Goal: Transaction & Acquisition: Purchase product/service

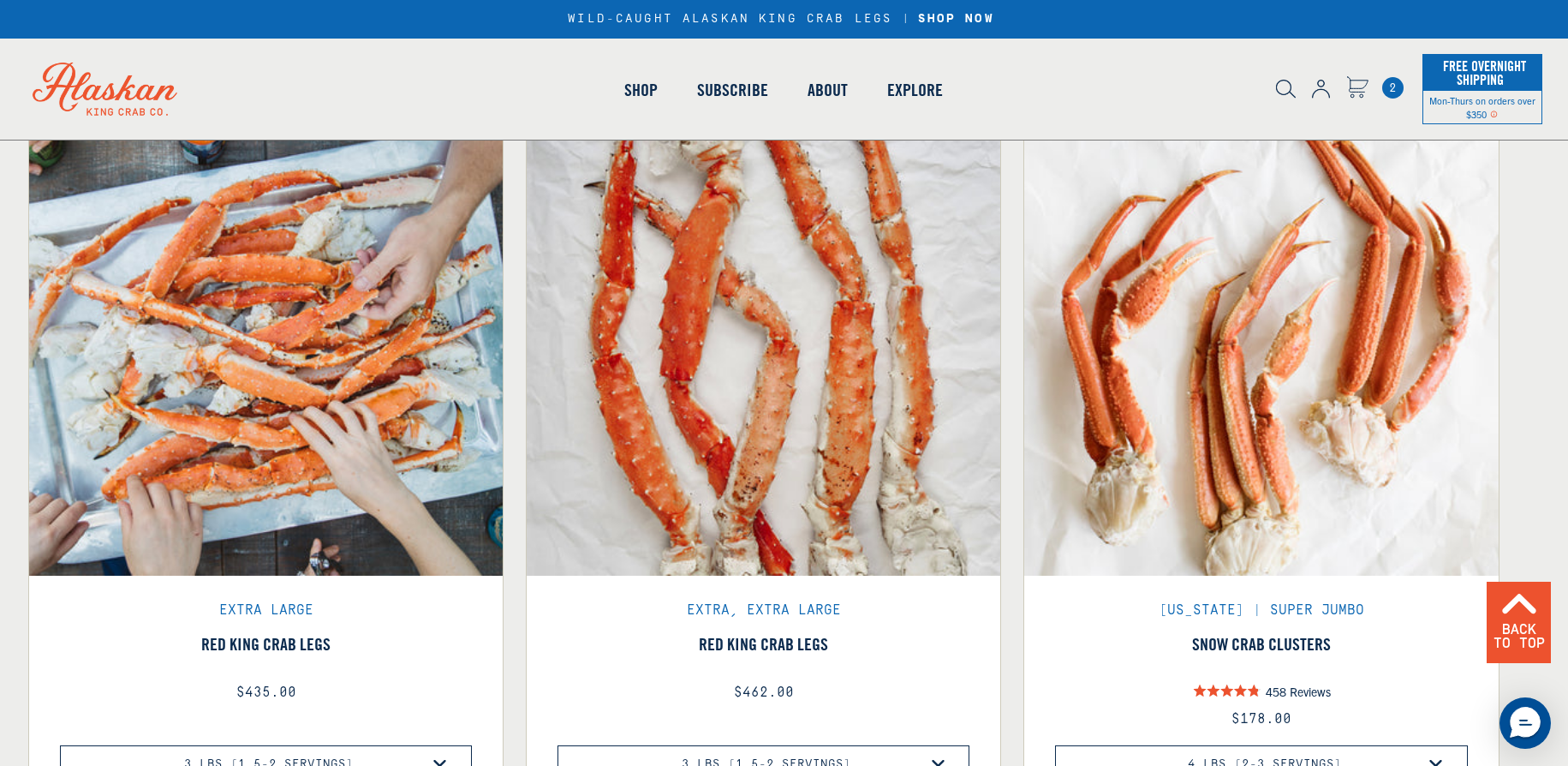
scroll to position [1102, 0]
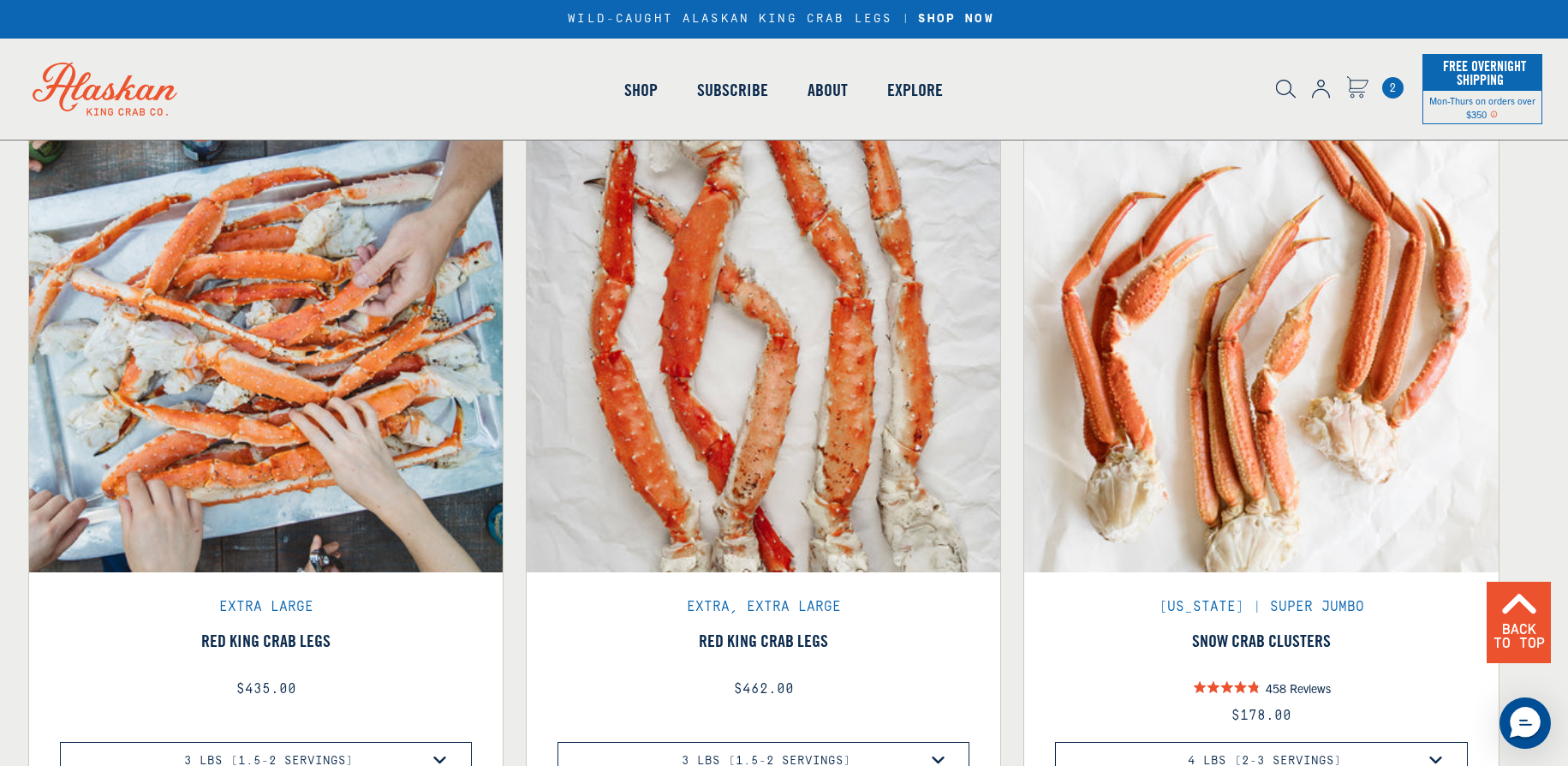
click at [1310, 681] on span "Reviews" at bounding box center [1310, 687] width 41 height 15
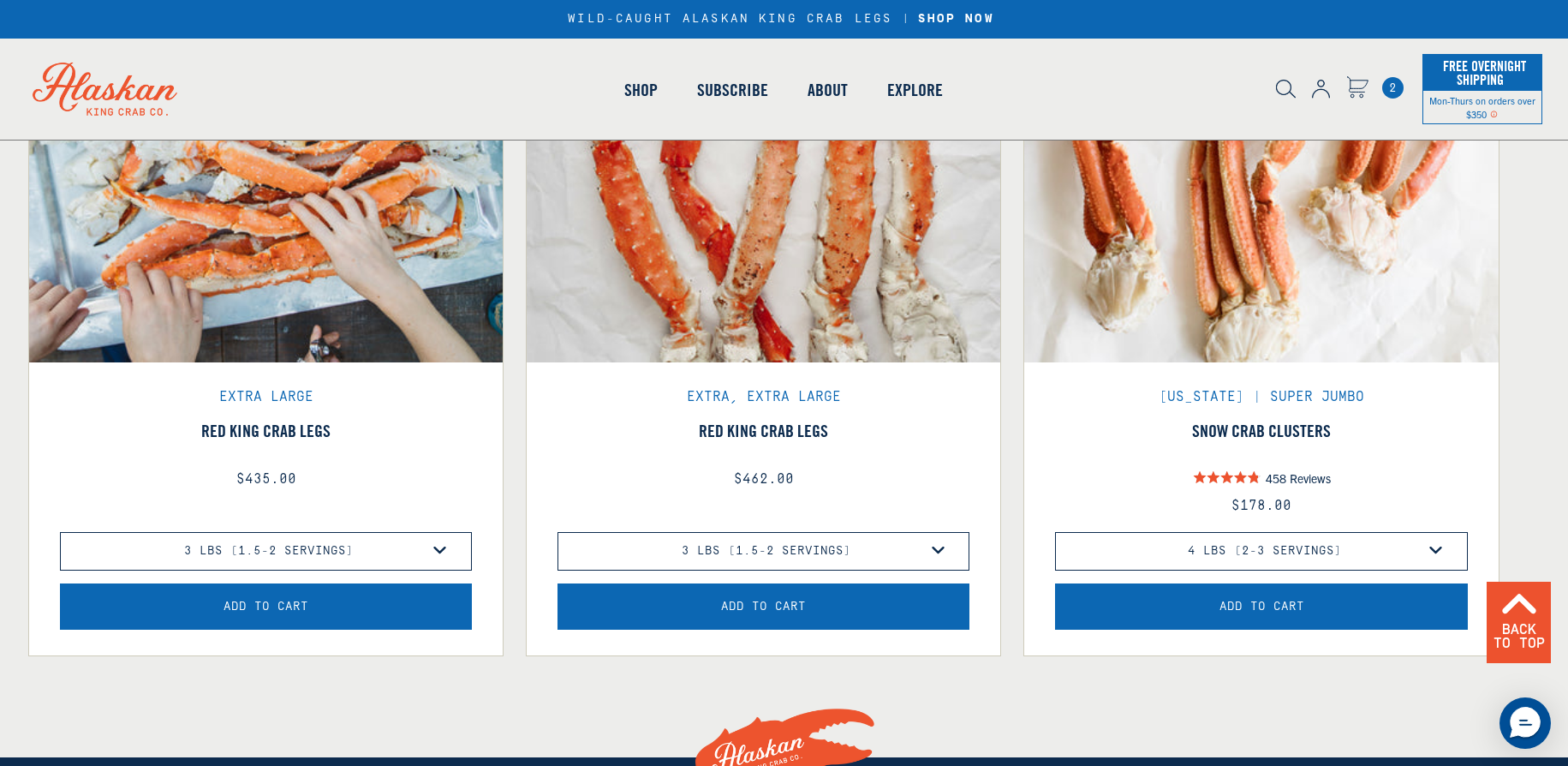
scroll to position [1315, 0]
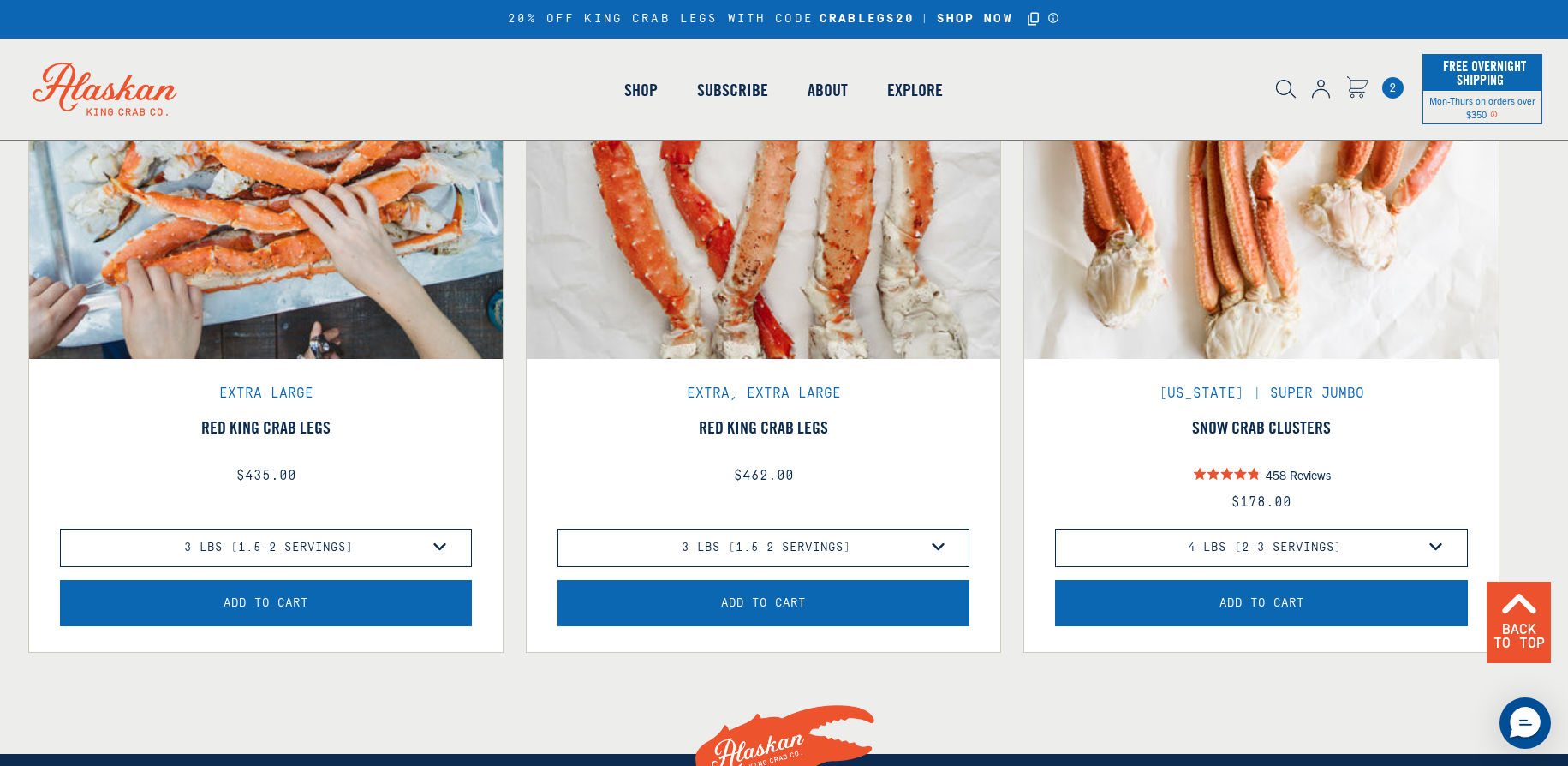
click at [1305, 598] on button "Add to Cart" at bounding box center [1261, 603] width 412 height 46
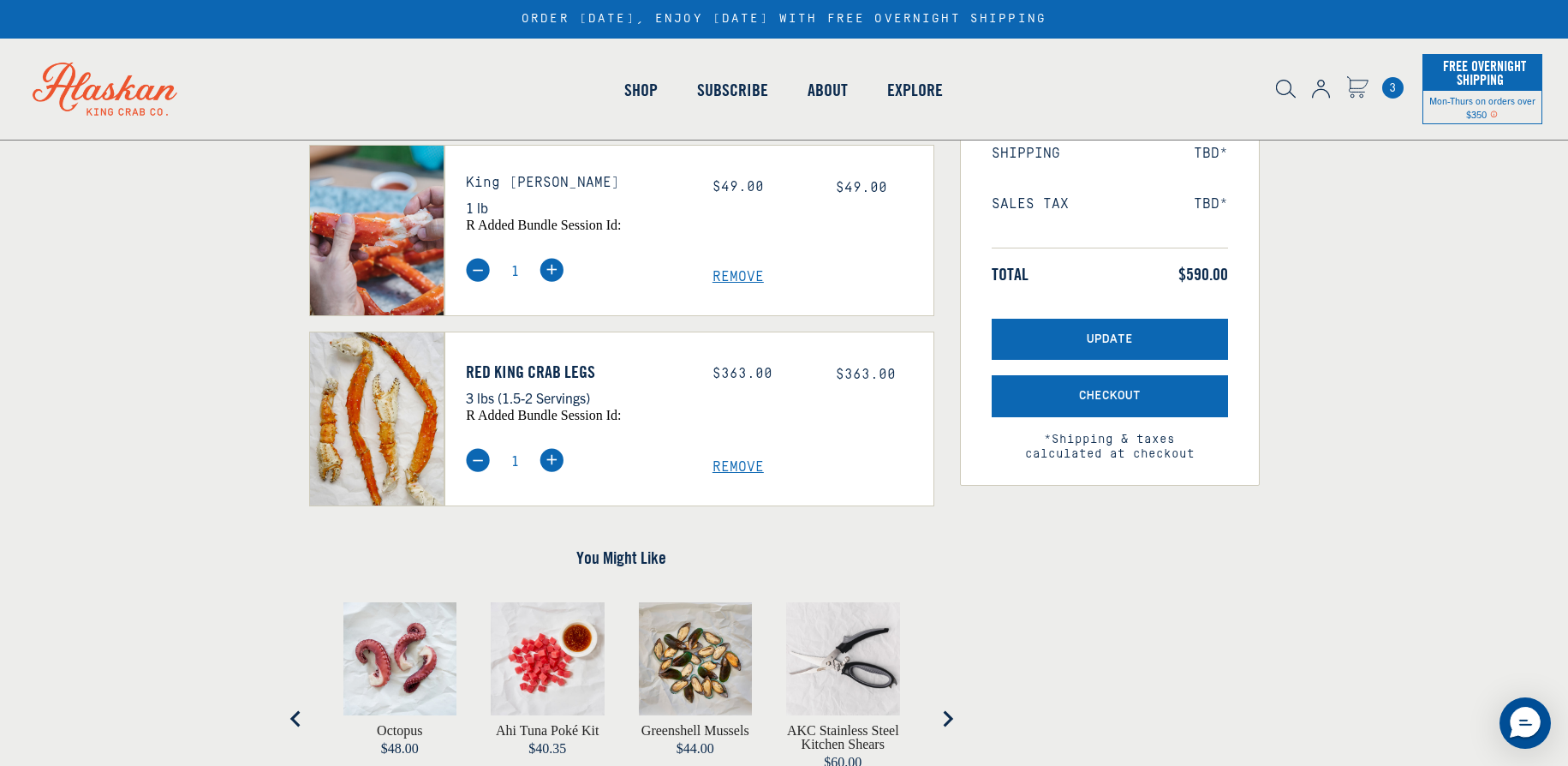
scroll to position [310, 0]
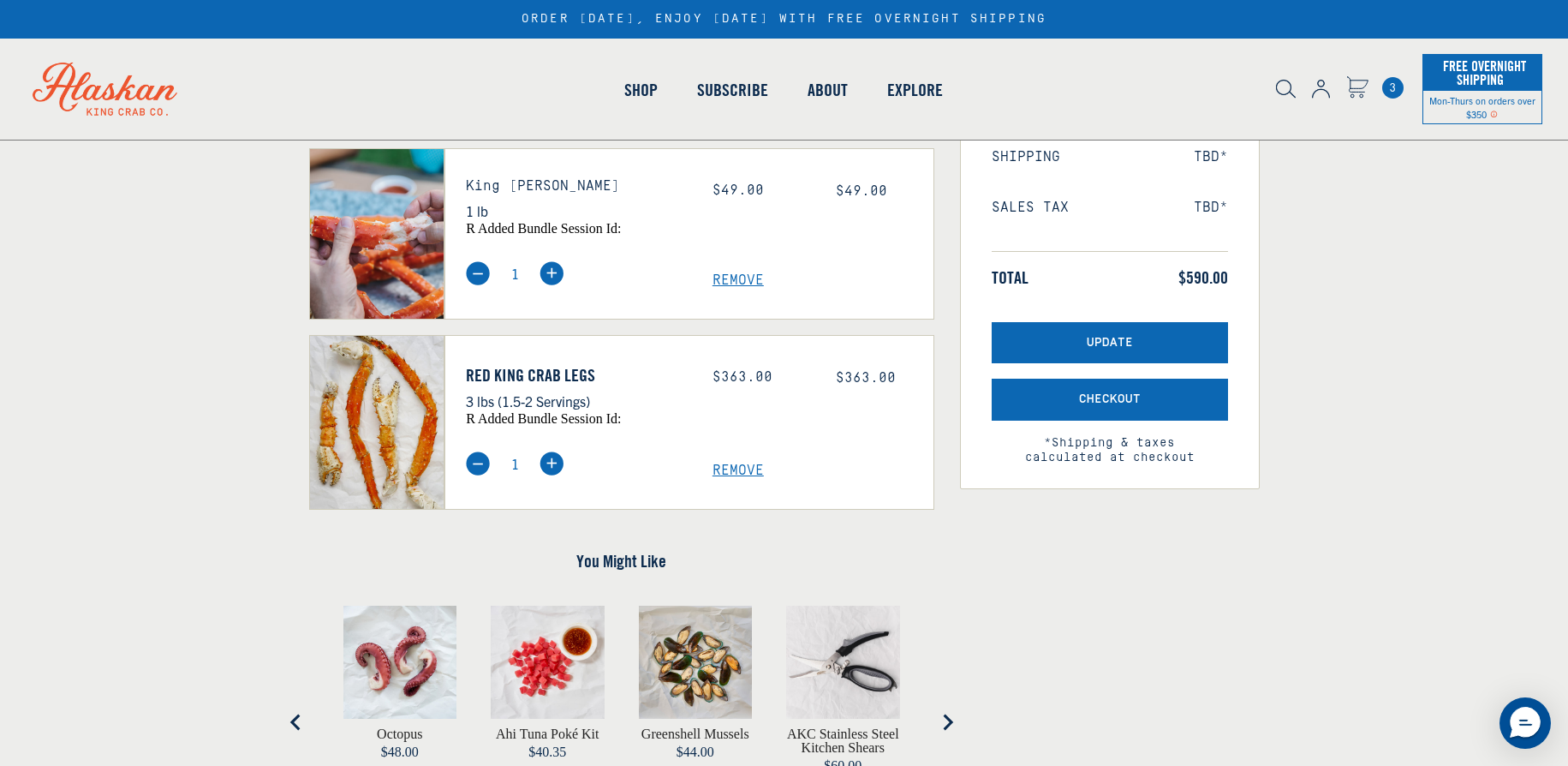
click at [472, 463] on img at bounding box center [478, 463] width 24 height 24
click at [740, 469] on span "Remove" at bounding box center [823, 470] width 221 height 16
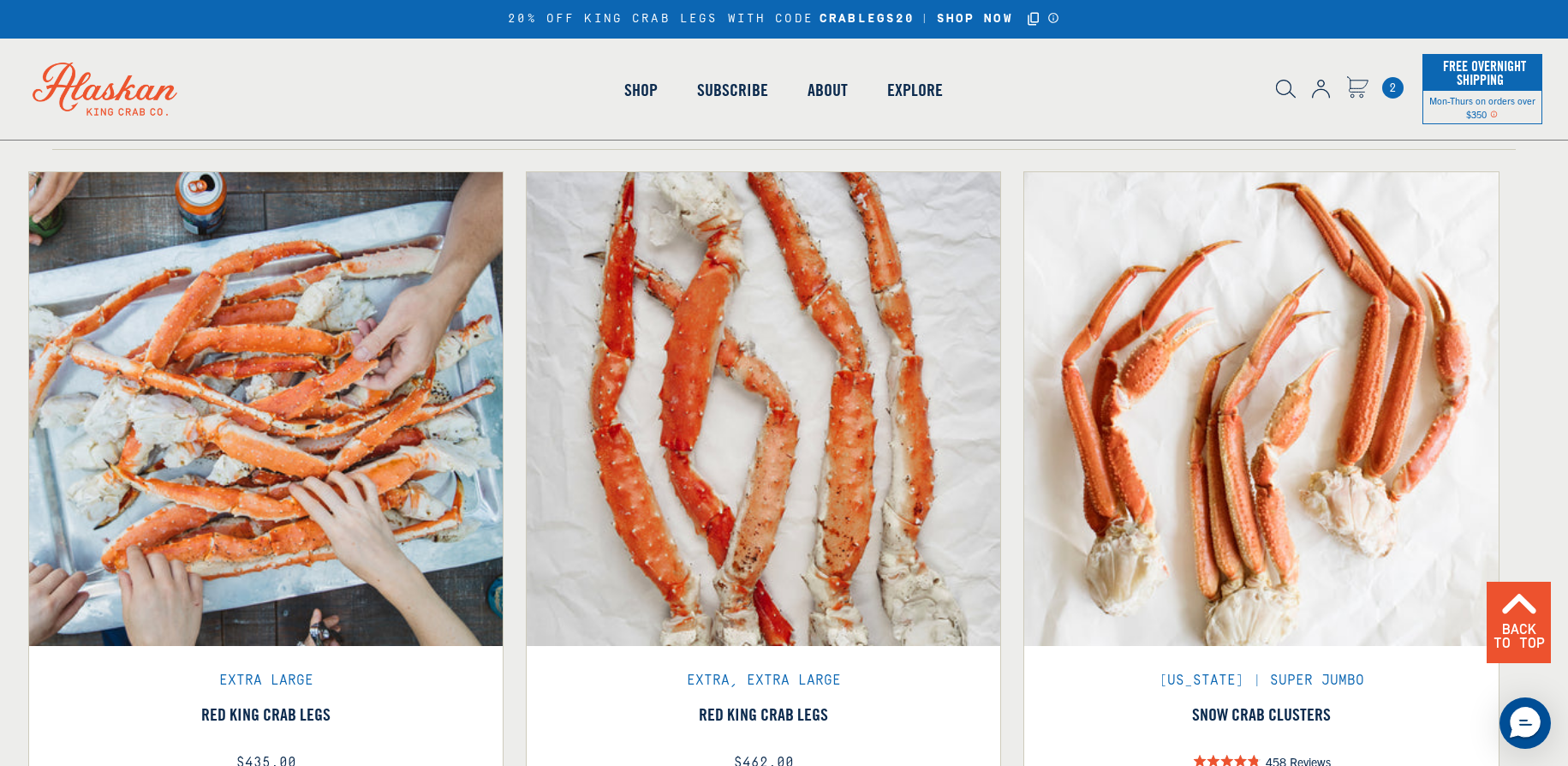
scroll to position [1059, 0]
